Goal: Information Seeking & Learning: Learn about a topic

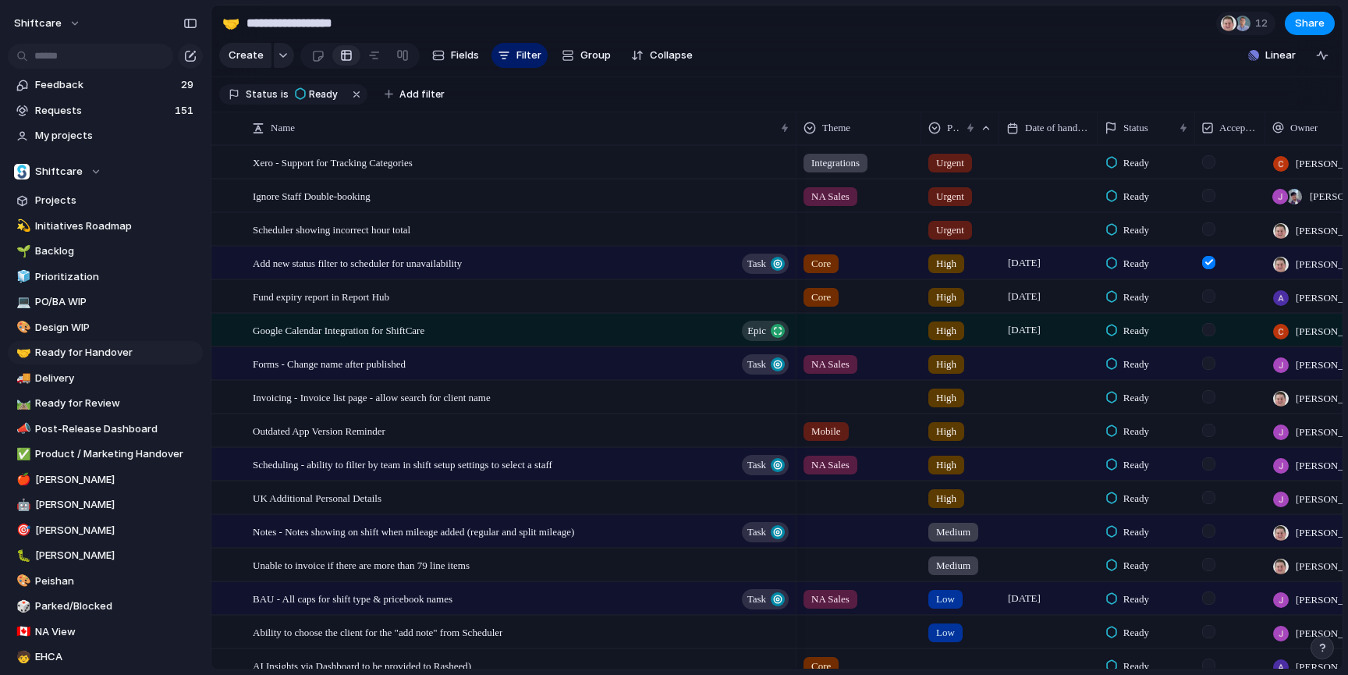
click at [788, 50] on section "Create Fields Filter Group Zoom Collapse Linear" at bounding box center [776, 58] width 1131 height 37
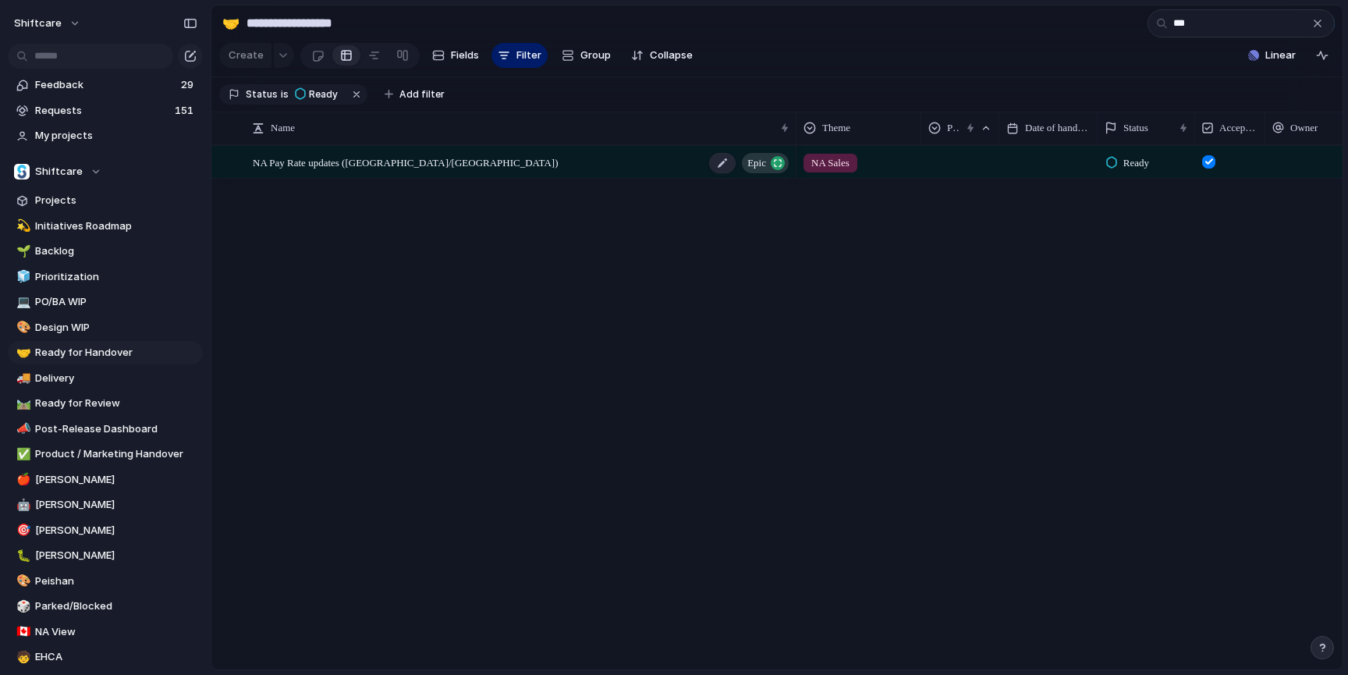
type input "**"
click at [466, 154] on div "NA Pay Rate updates (US/CA) Epic" at bounding box center [522, 163] width 538 height 32
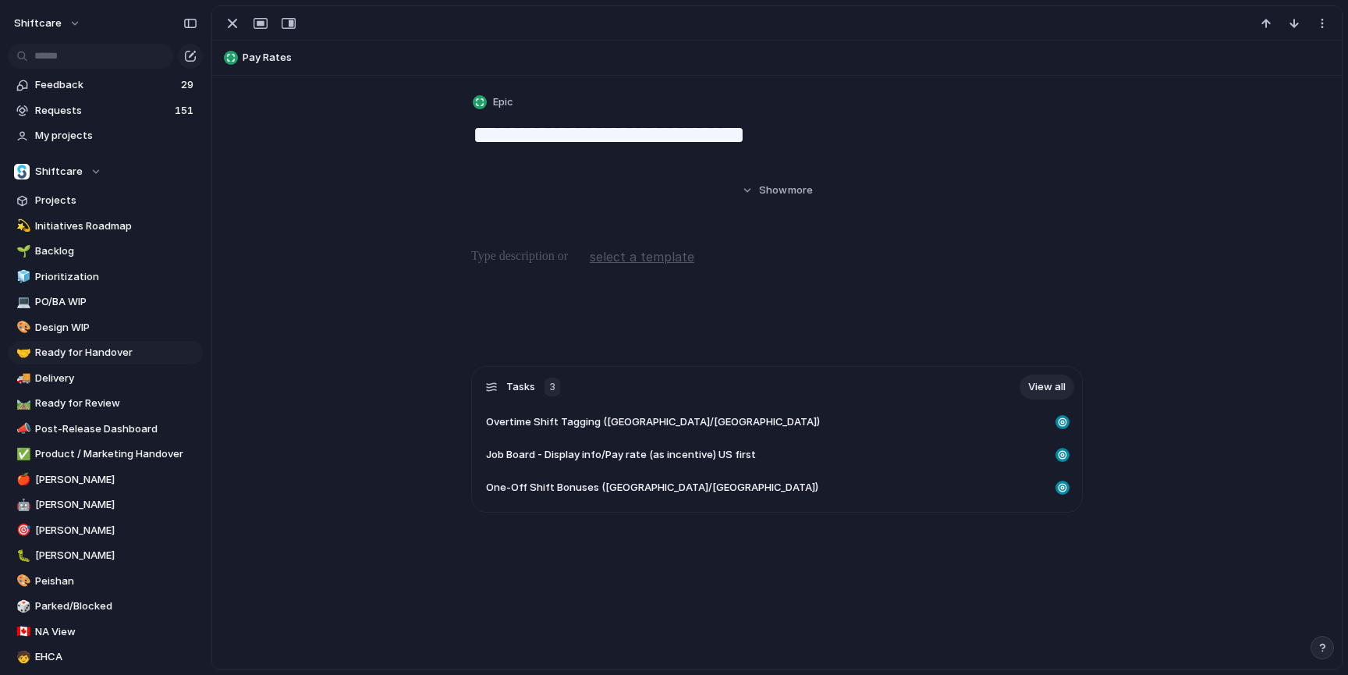
click at [466, 154] on div "**********" at bounding box center [776, 641] width 1129 height 1130
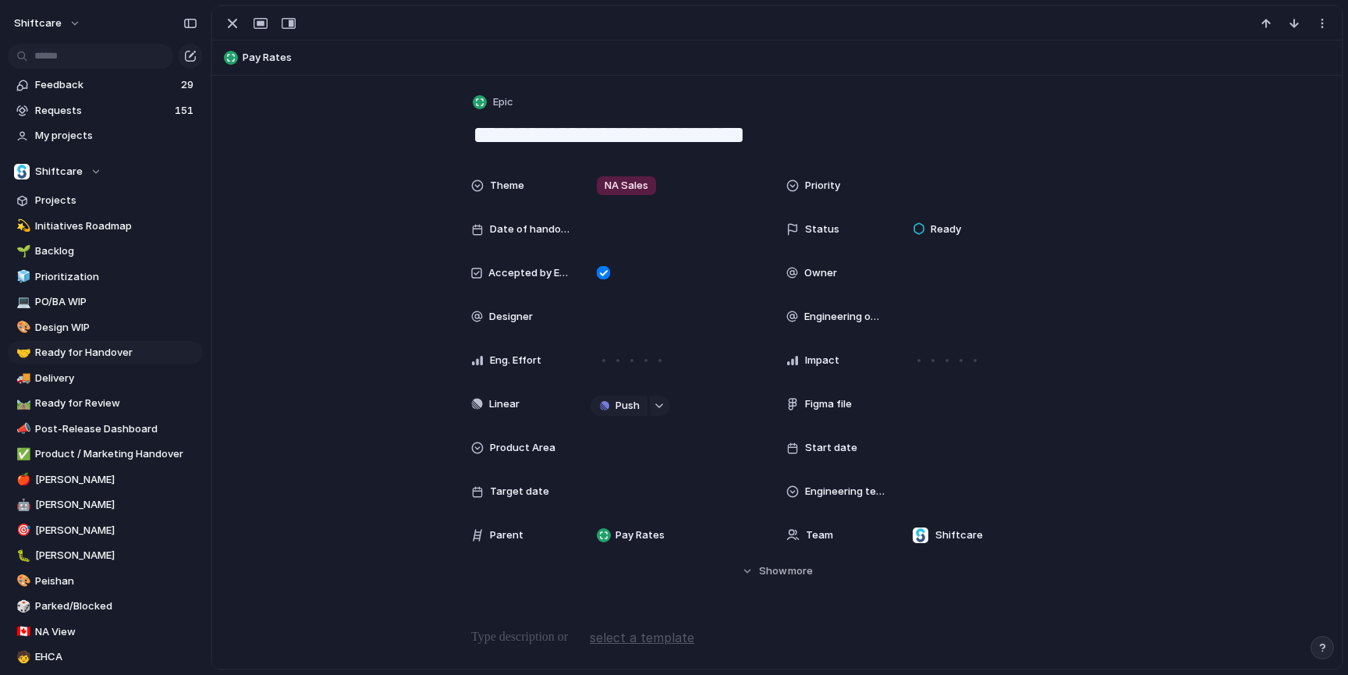
scroll to position [586, 0]
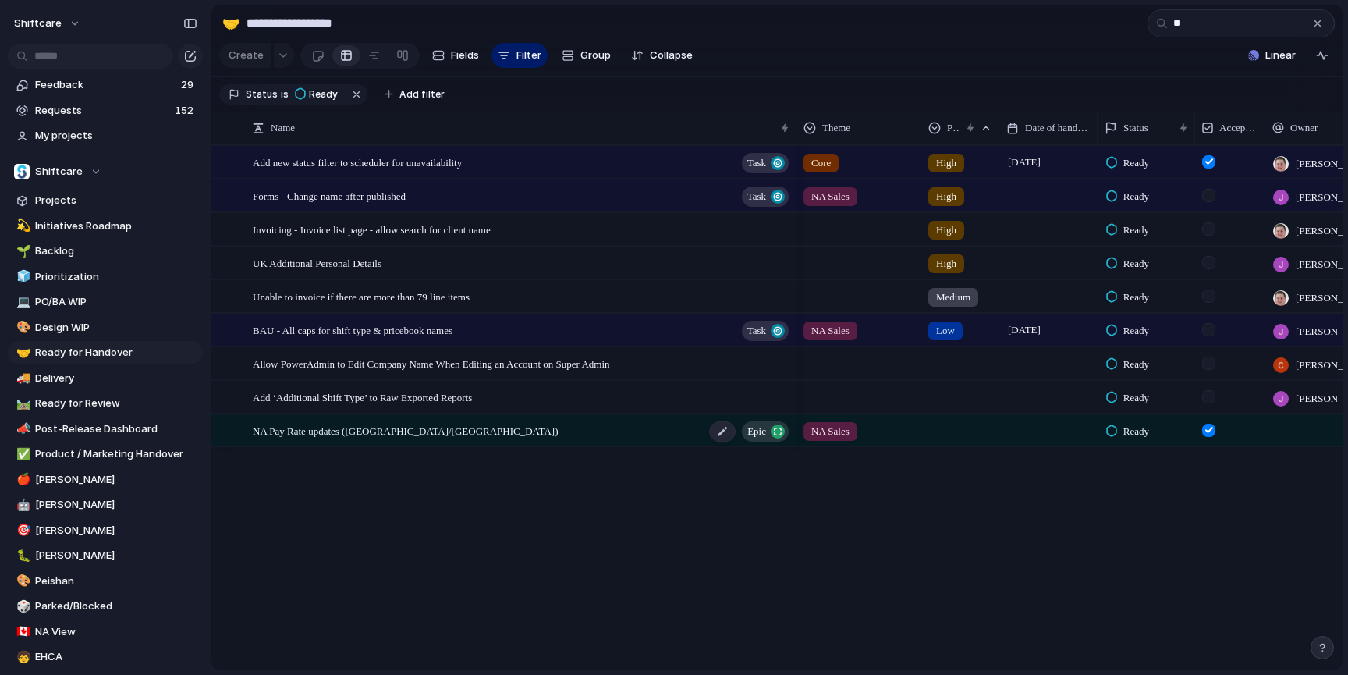
type input "**"
click at [424, 434] on div "NA Pay Rate updates (US/CA) Epic" at bounding box center [522, 431] width 538 height 32
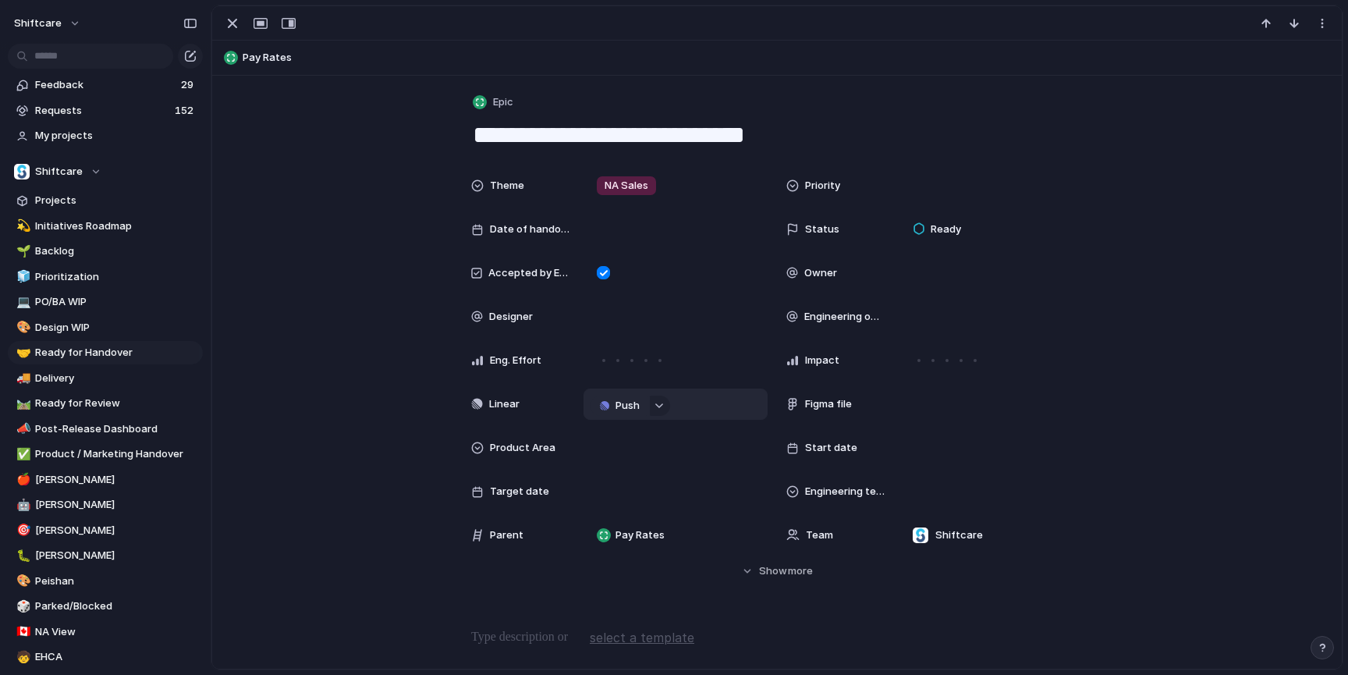
click at [622, 402] on span "Push" at bounding box center [627, 406] width 24 height 16
click at [597, 441] on span "Project" at bounding box center [602, 435] width 36 height 16
click at [667, 407] on span "NA Pay Rate updates ([GEOGRAPHIC_DATA]/[GEOGRAPHIC_DATA])" at bounding box center [676, 404] width 103 height 16
click at [395, 435] on div "Theme NA Sales Priority Date of handover Status Ready Accepted by Engineering O…" at bounding box center [777, 374] width 1092 height 409
click at [694, 404] on span "NA Pay Rate updates ([GEOGRAPHIC_DATA]/[GEOGRAPHIC_DATA])" at bounding box center [676, 404] width 103 height 16
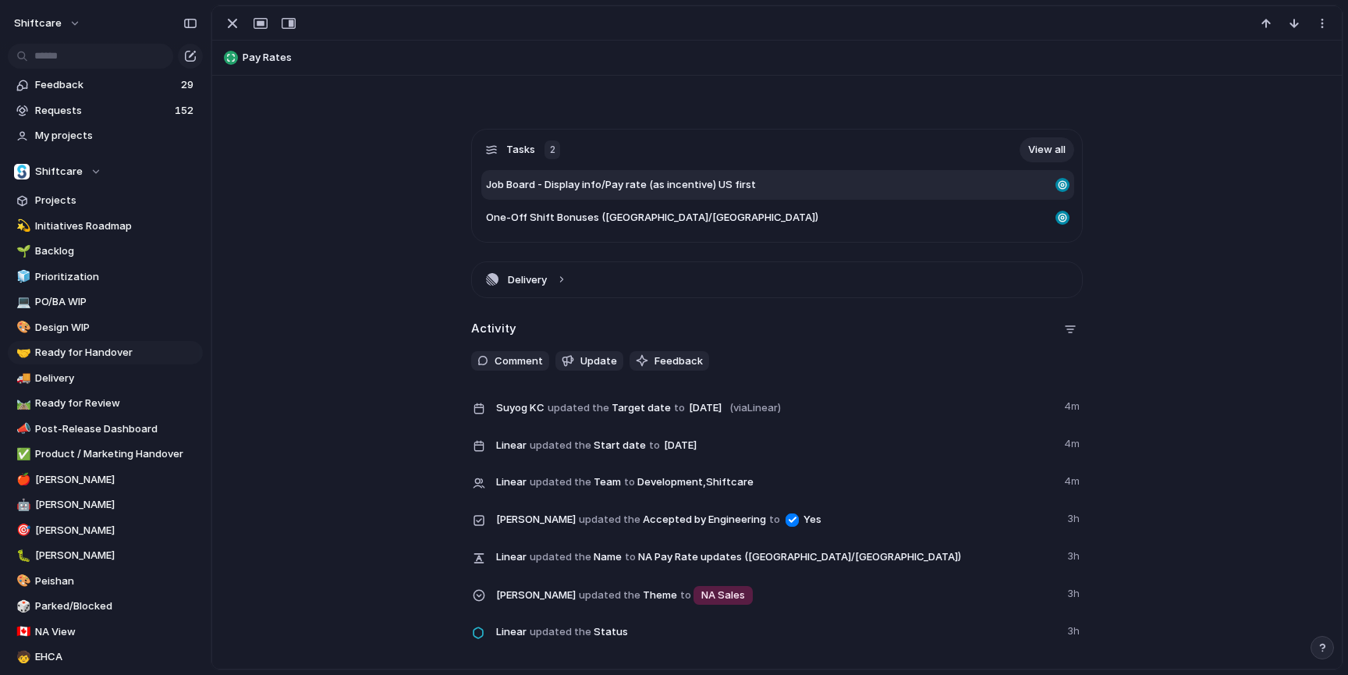
click at [598, 180] on span "Job Board - Display info/Pay rate (as incentive) US first" at bounding box center [621, 185] width 270 height 16
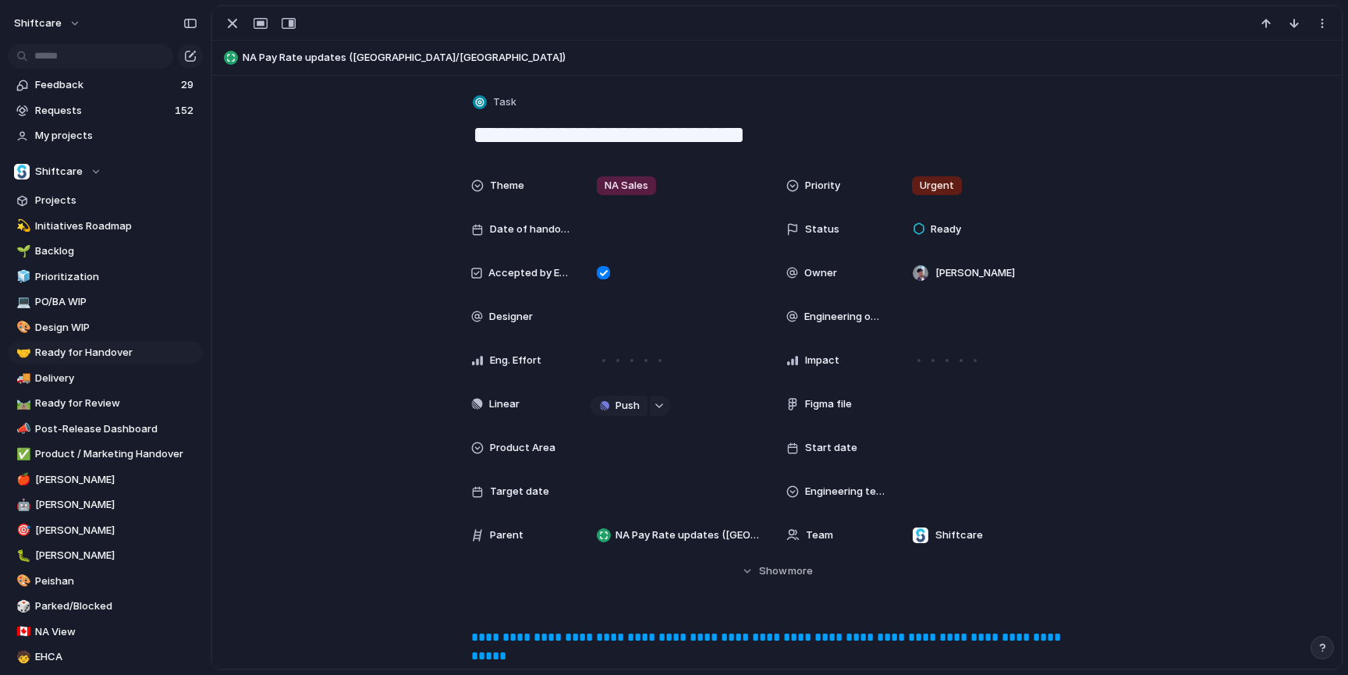
scroll to position [556, 0]
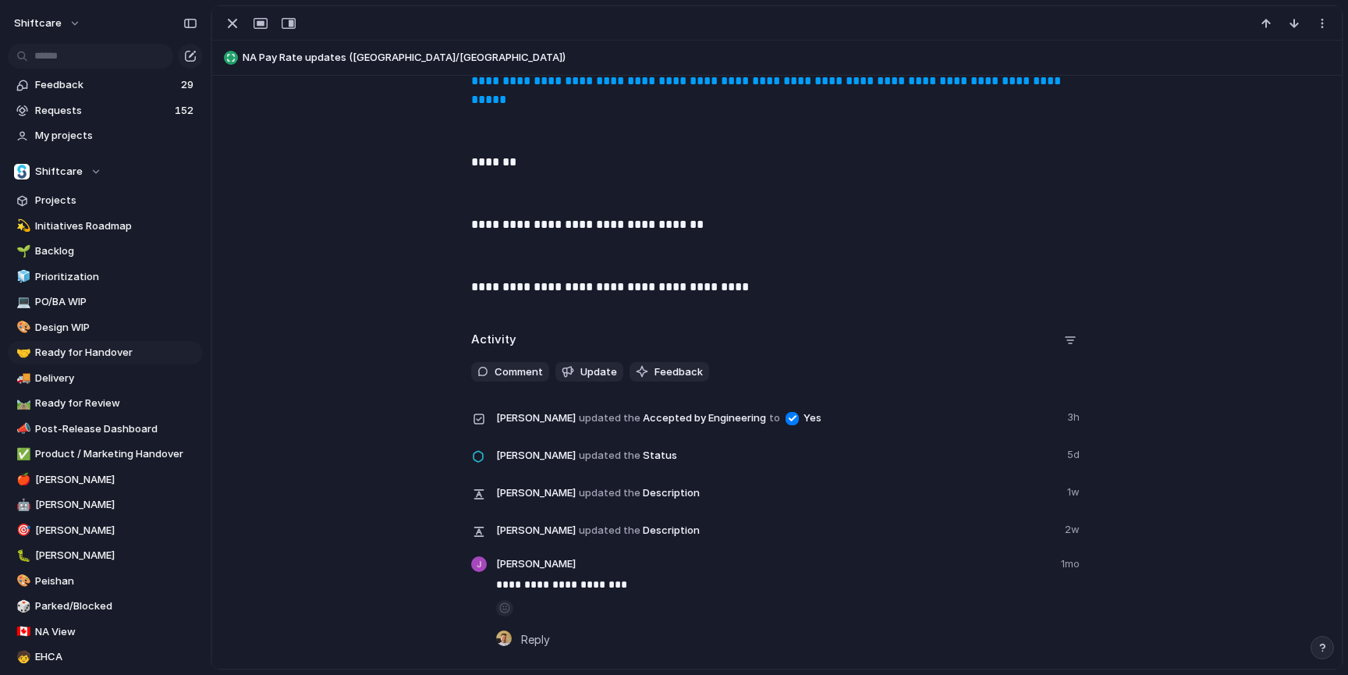
click at [530, 97] on link "**********" at bounding box center [767, 90] width 593 height 30
click at [241, 29] on button "button" at bounding box center [232, 23] width 25 height 20
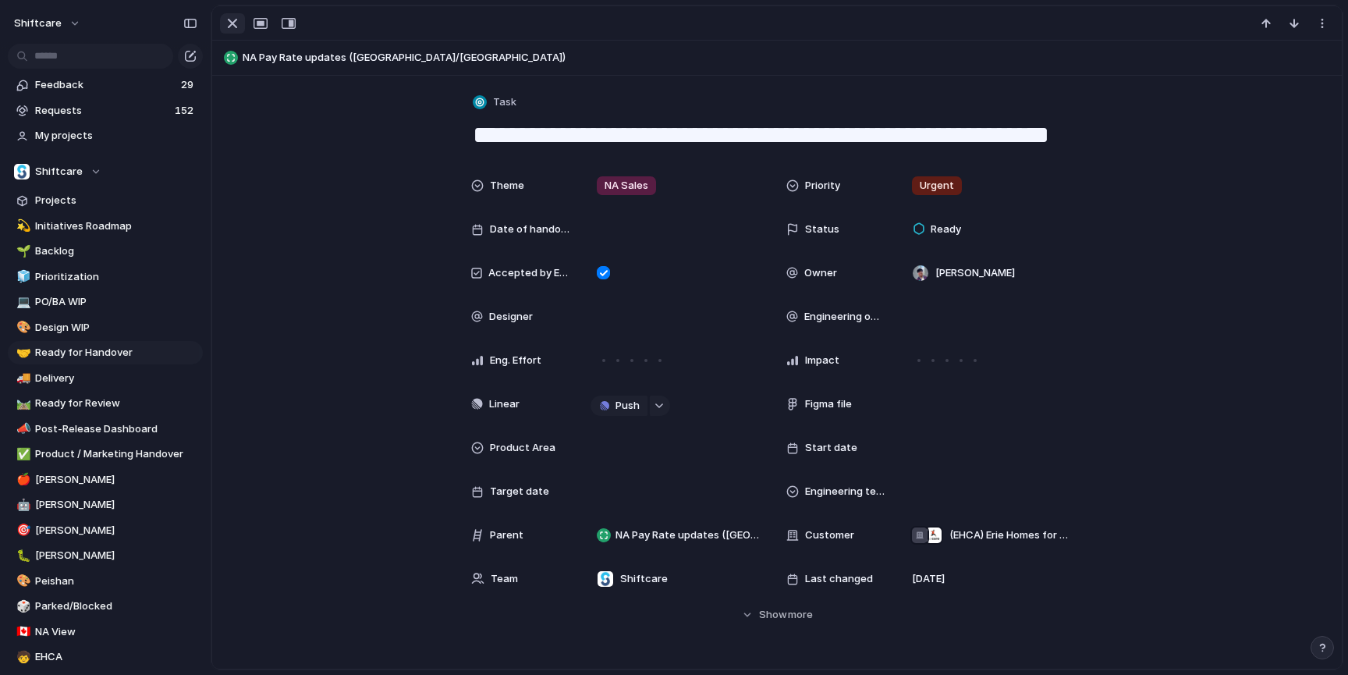
click at [234, 27] on div "button" at bounding box center [232, 23] width 19 height 19
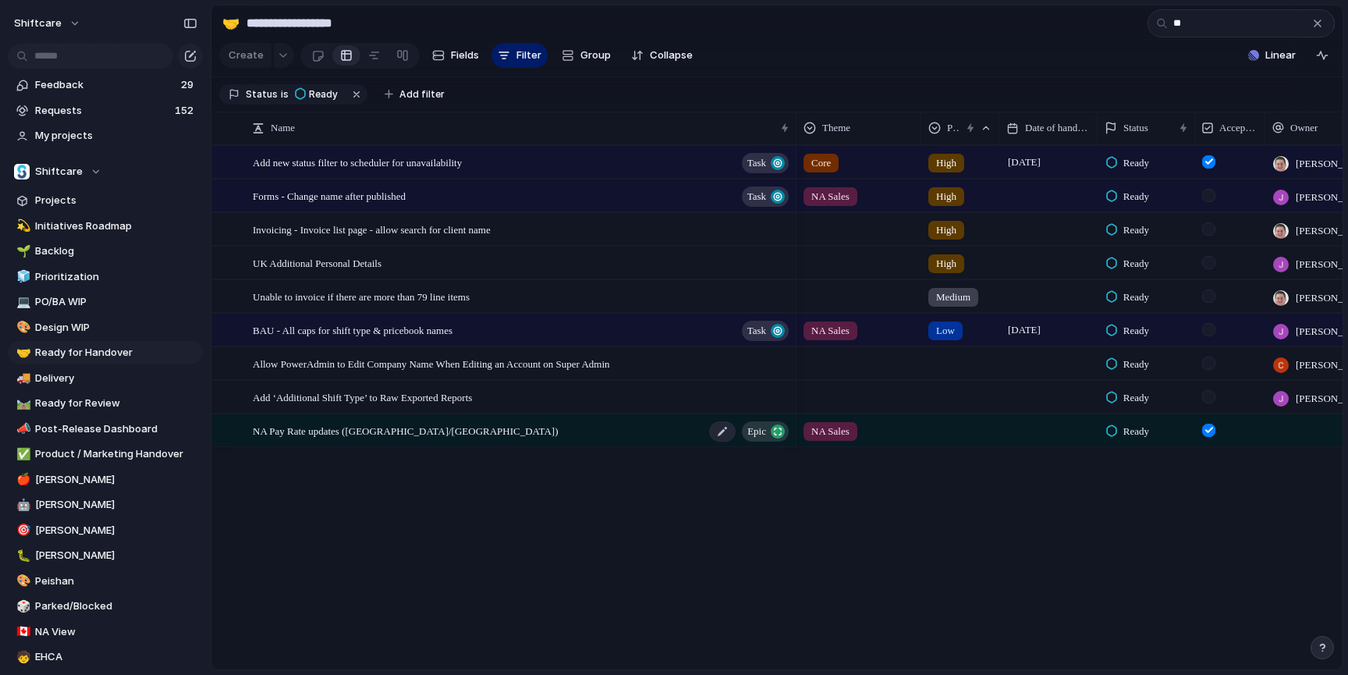
click at [420, 425] on div "NA Pay Rate updates (US/CA) Epic" at bounding box center [522, 431] width 538 height 32
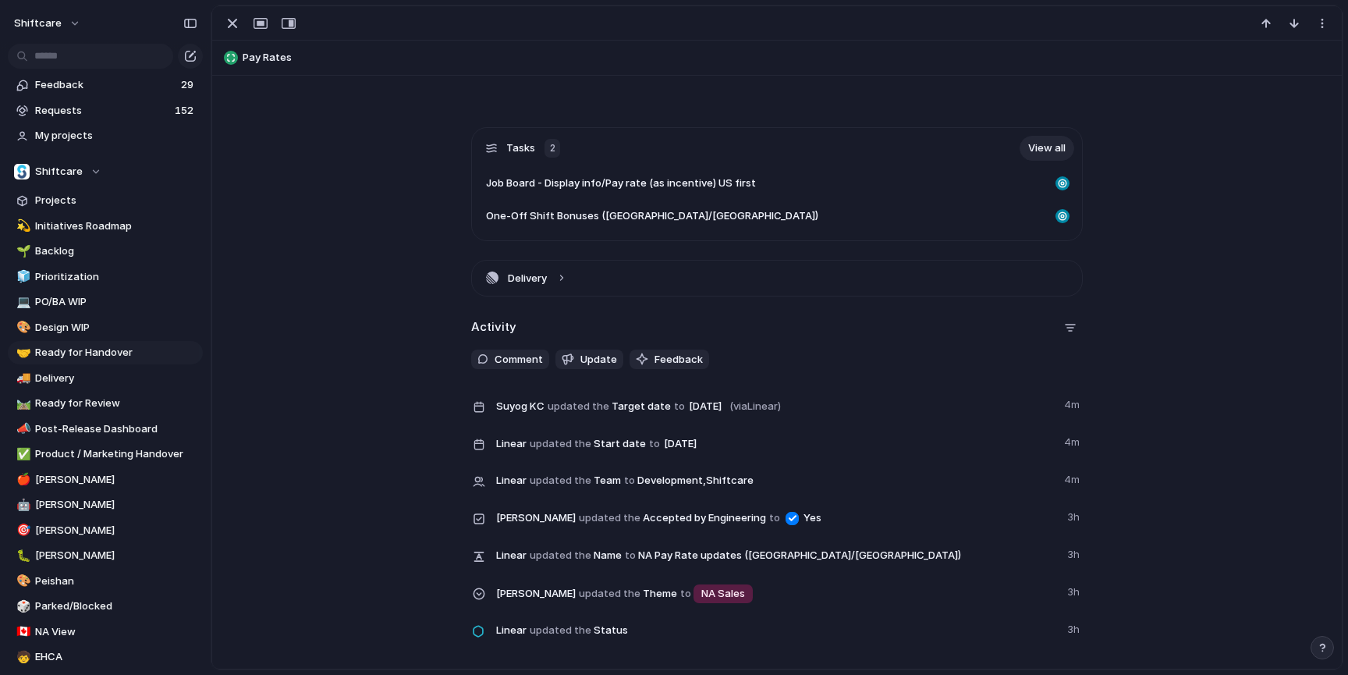
scroll to position [626, 0]
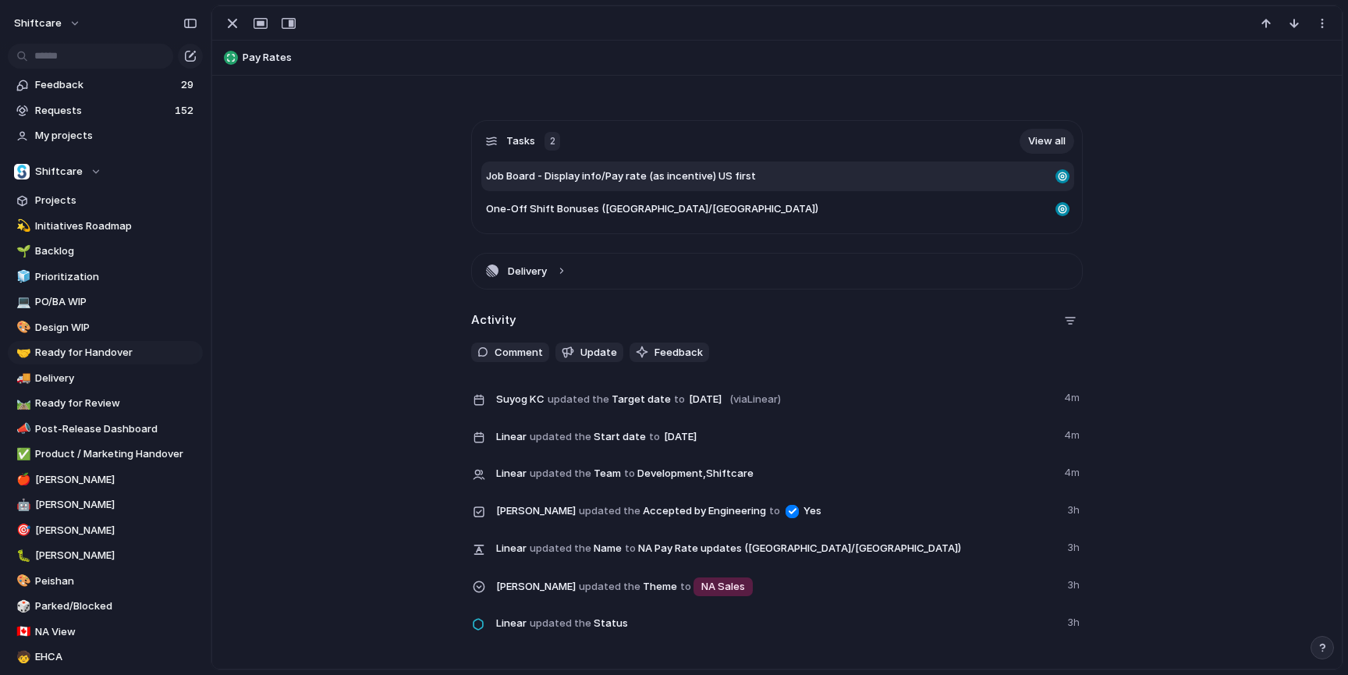
click at [693, 185] on div "Job Board - Display info/Pay rate (as incentive) US first" at bounding box center [777, 176] width 593 height 30
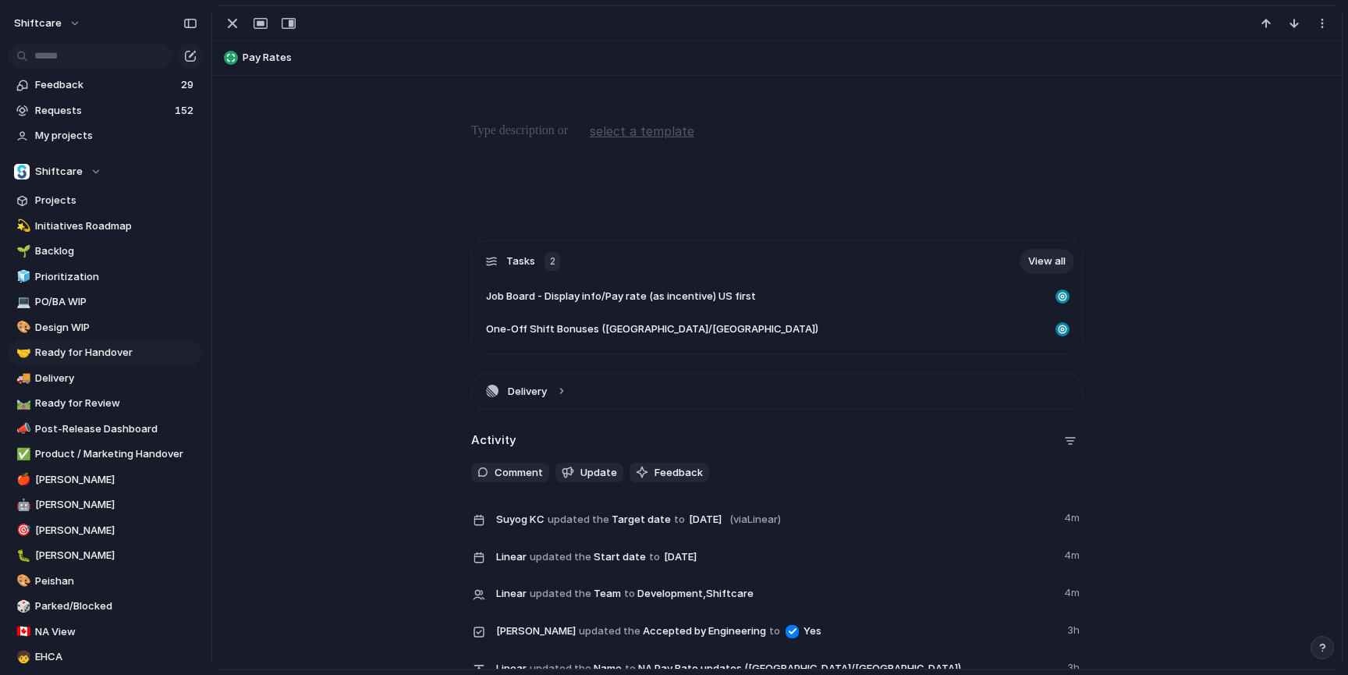
scroll to position [721, 0]
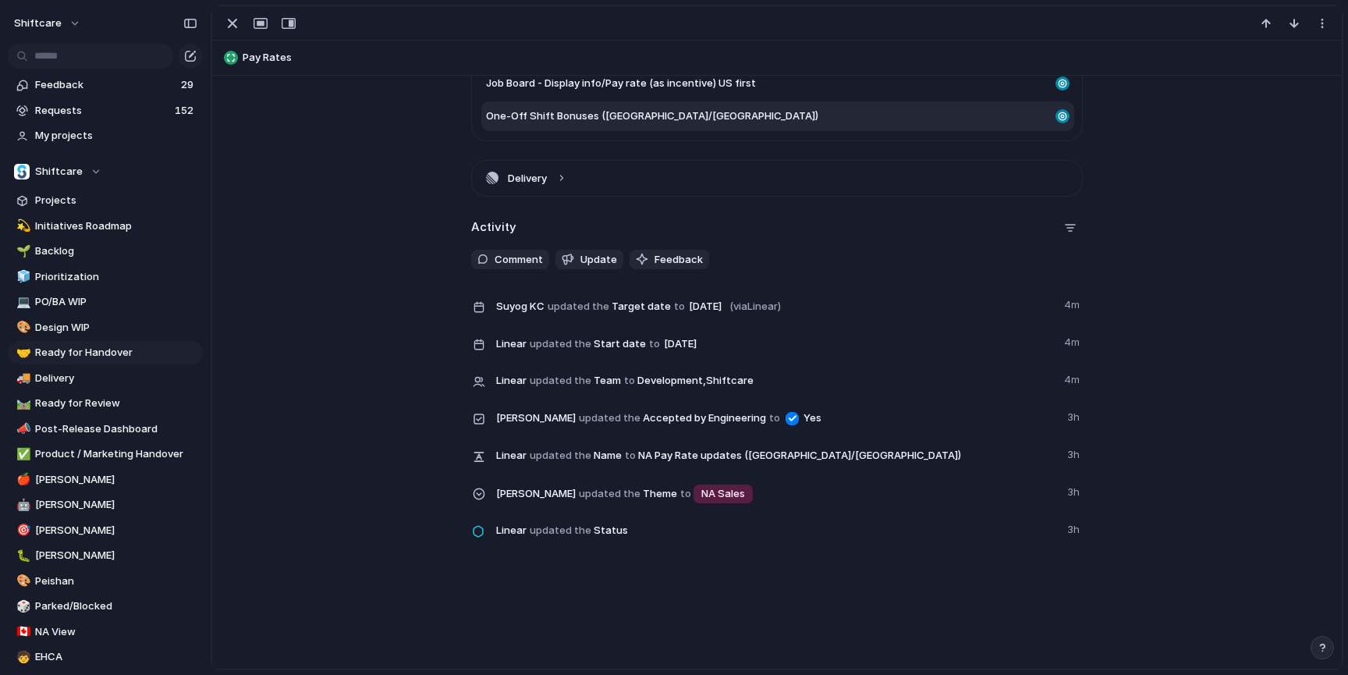
click at [566, 119] on span "One-Off Shift Bonuses ([GEOGRAPHIC_DATA]/[GEOGRAPHIC_DATA])" at bounding box center [652, 116] width 332 height 16
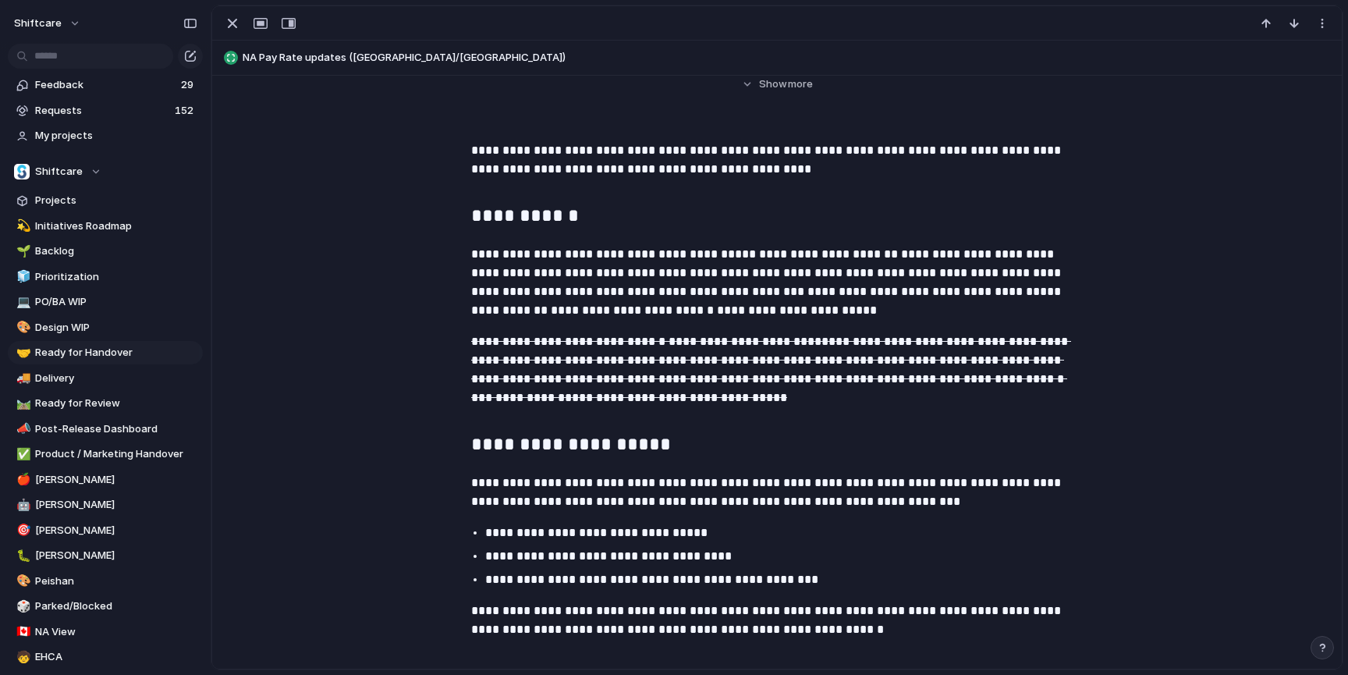
scroll to position [3039, 0]
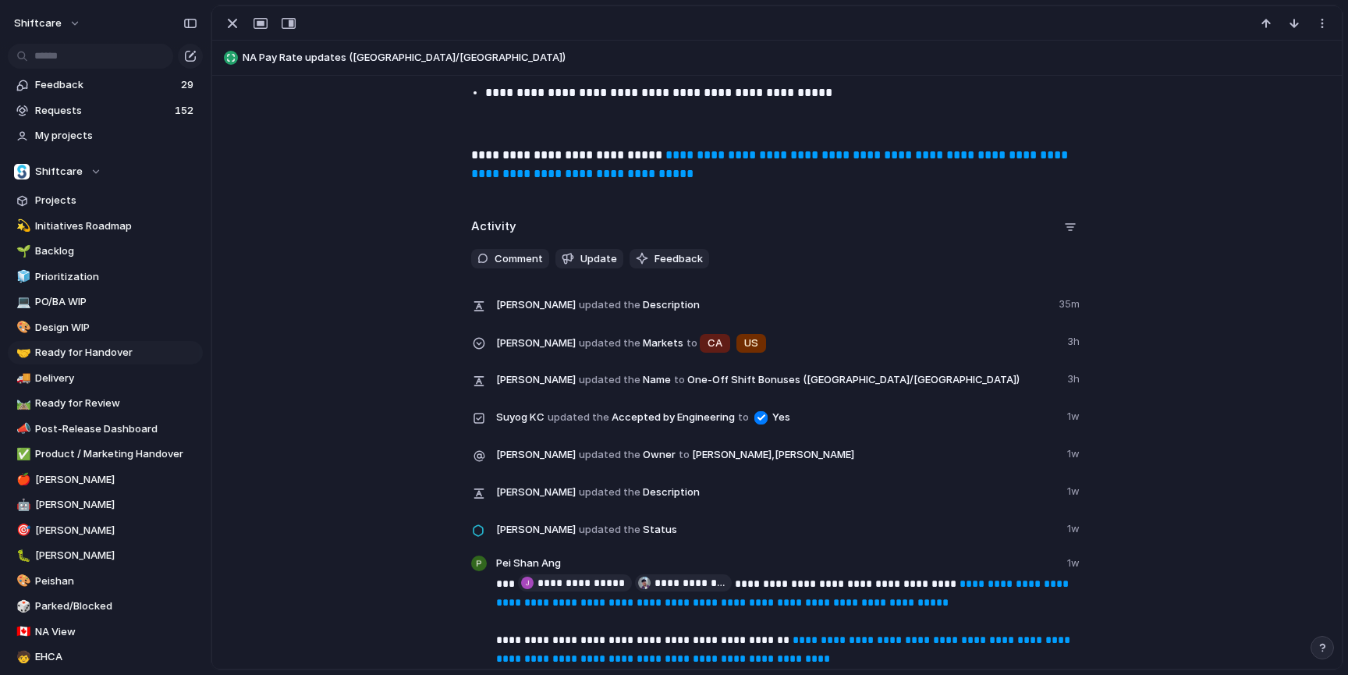
click at [750, 158] on strong "**********" at bounding box center [771, 164] width 600 height 30
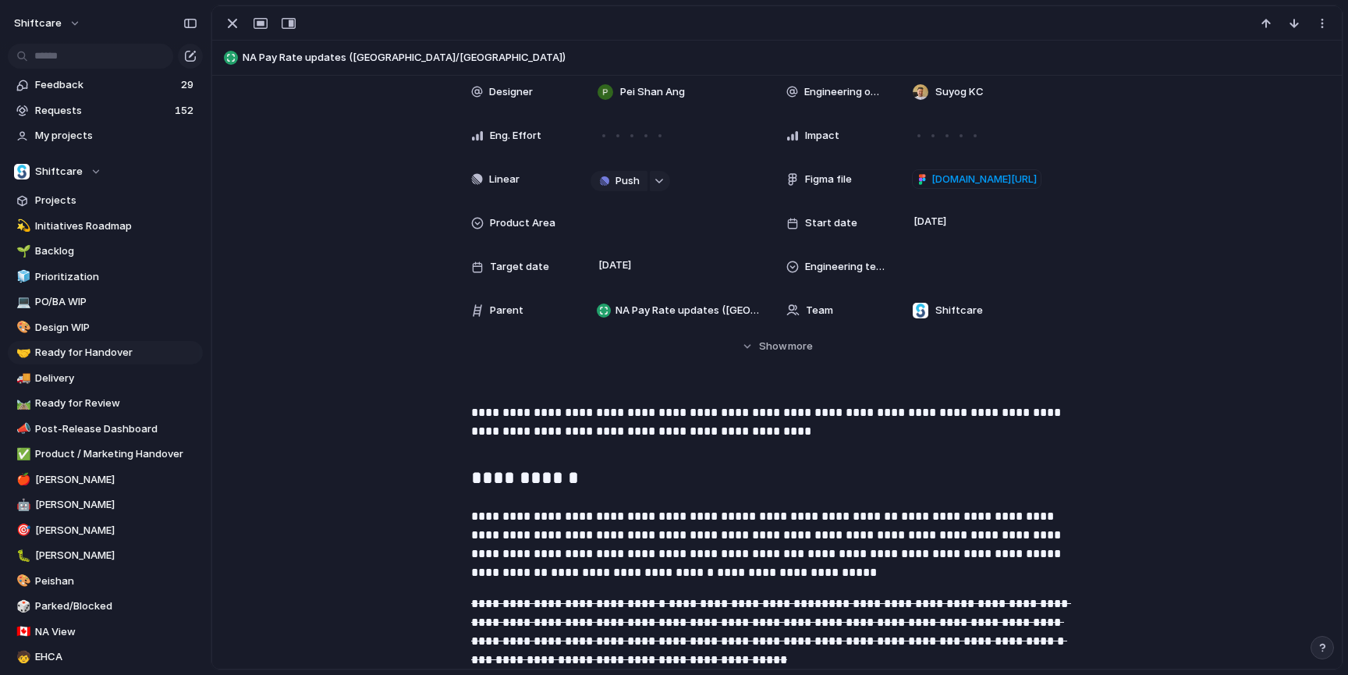
scroll to position [267, 0]
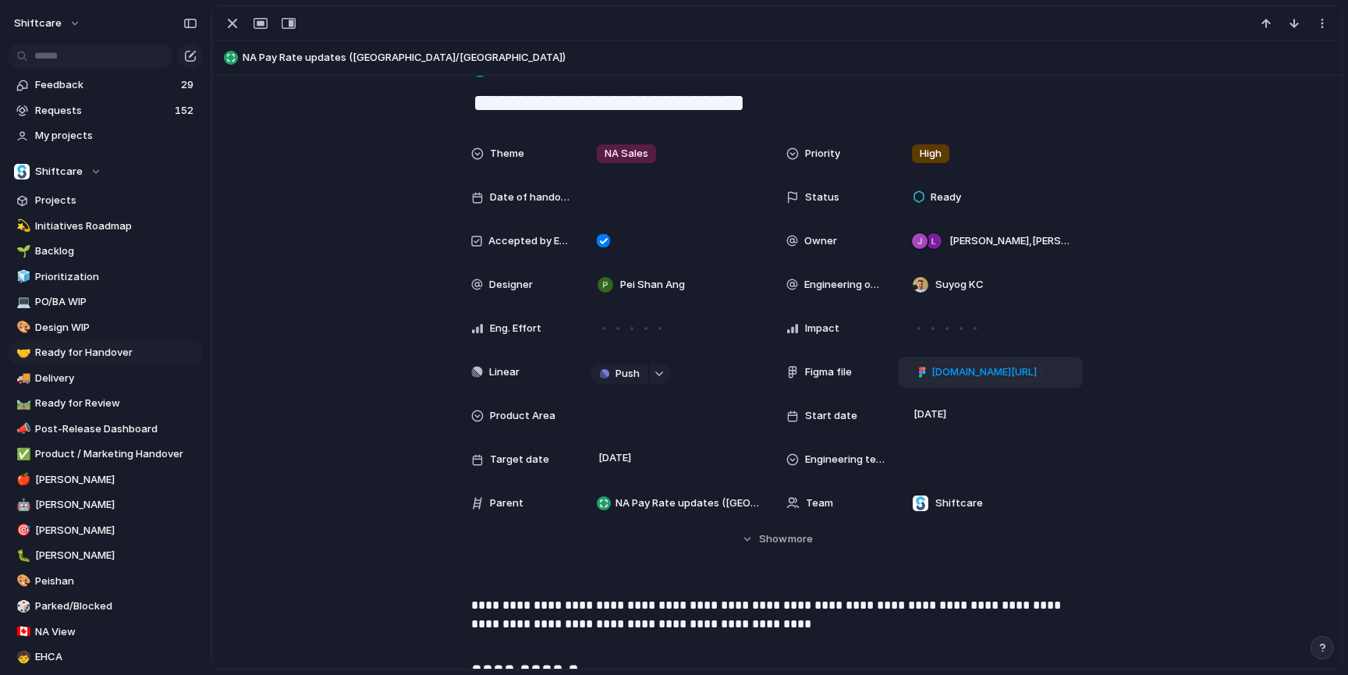
click at [981, 374] on span "figma.com/design/bfbkVoONk8HakERfXVmDhv/One-Off-Shift-Bonuses?node-id=31-571&t=…" at bounding box center [983, 372] width 105 height 16
